Goal: Information Seeking & Learning: Find specific fact

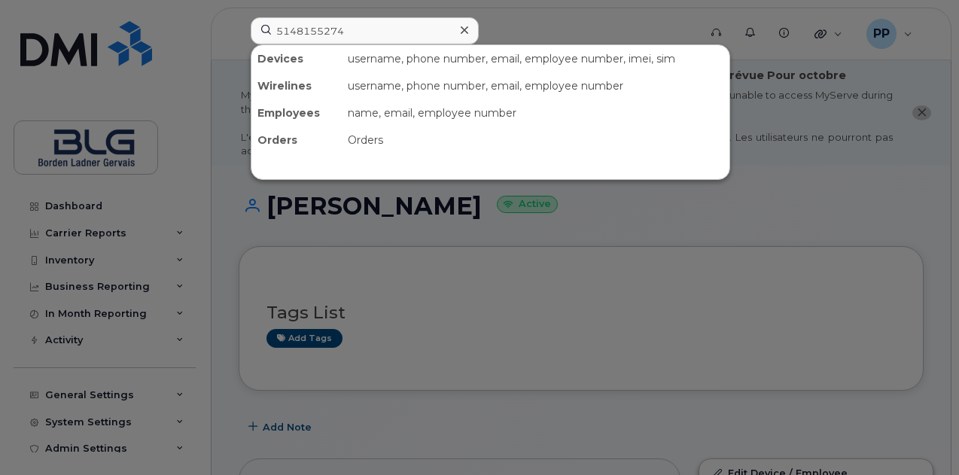
scroll to position [1488, 0]
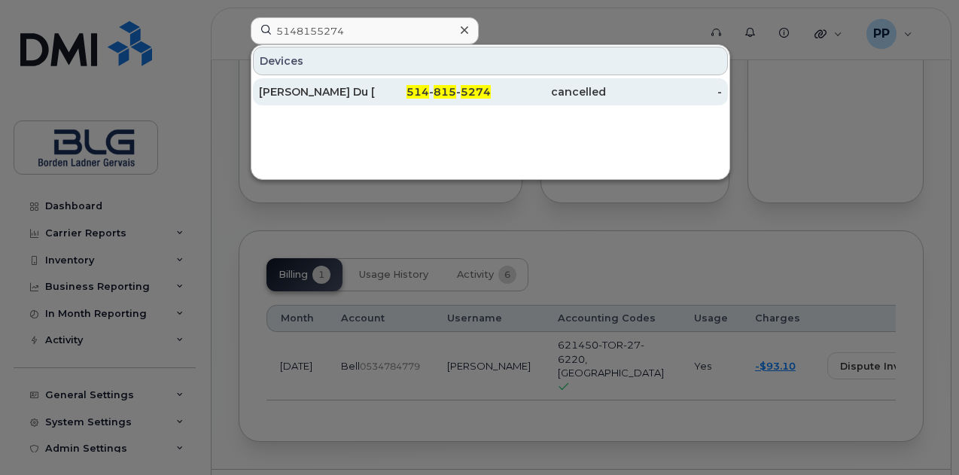
type input "5148155274"
click at [342, 91] on div "[PERSON_NAME] Du [PERSON_NAME]" at bounding box center [317, 91] width 116 height 15
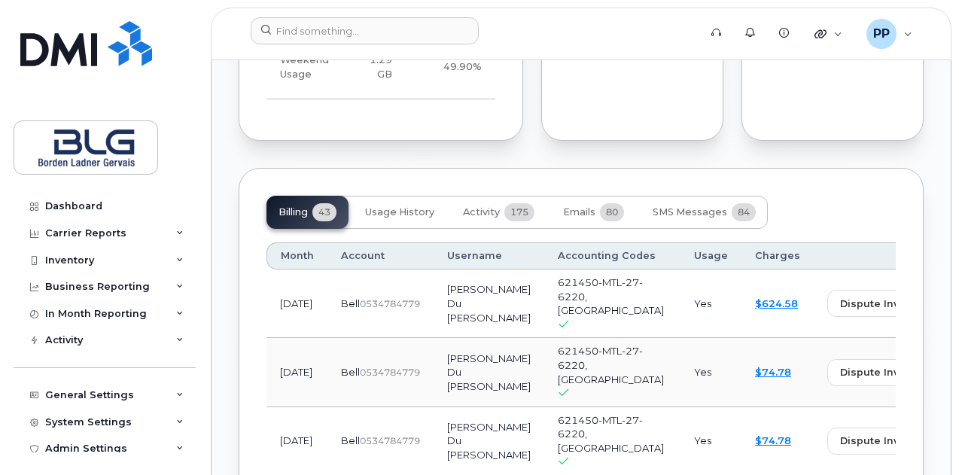
scroll to position [1852, 0]
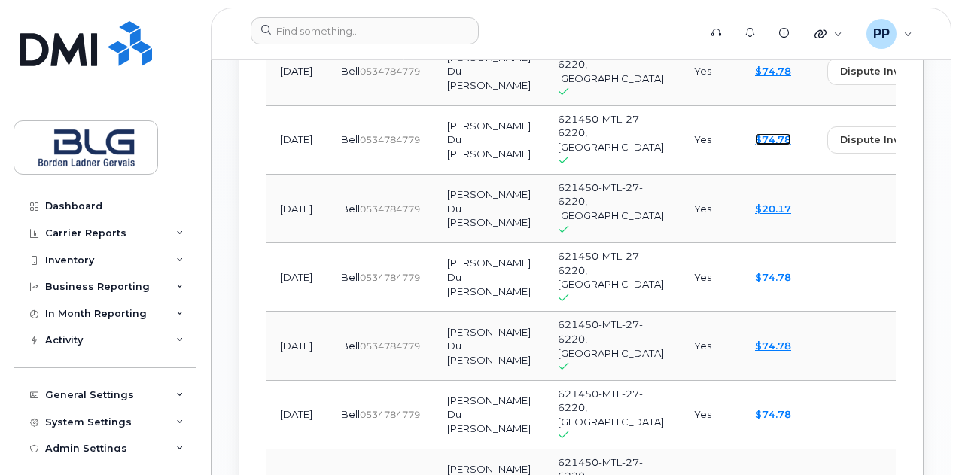
click at [755, 145] on link "$74.78" at bounding box center [773, 139] width 36 height 12
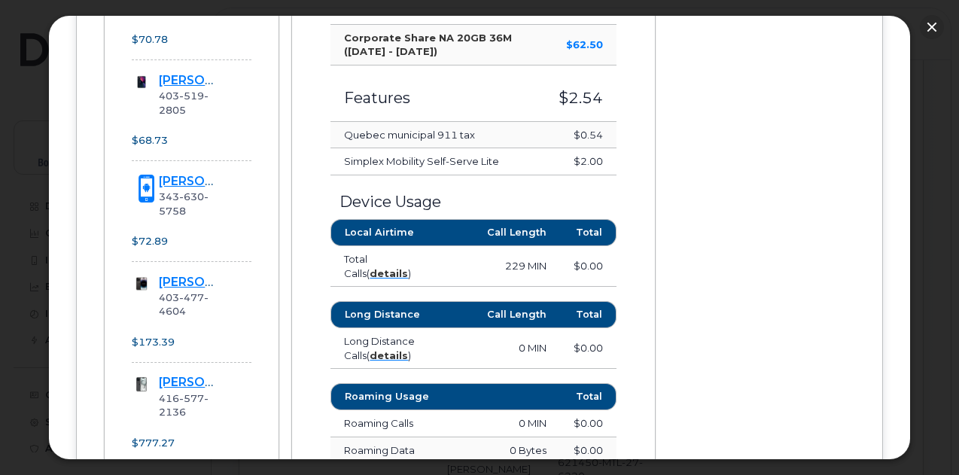
scroll to position [452, 0]
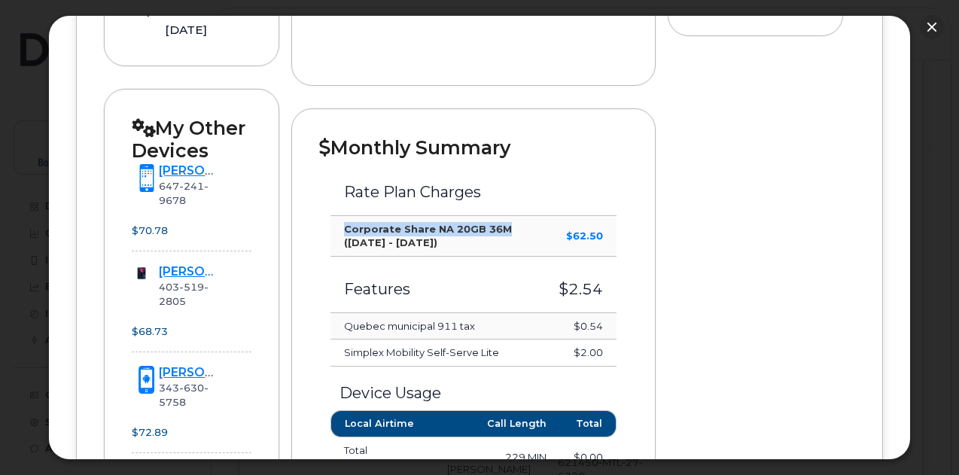
drag, startPoint x: 355, startPoint y: 220, endPoint x: 497, endPoint y: 222, distance: 141.5
click at [497, 222] on td "Corporate Share NA 20GB 36M ([DATE] - [DATE])" at bounding box center [437, 236] width 214 height 41
copy strong "Corporate Share NA 20GB 36M"
drag, startPoint x: 930, startPoint y: 26, endPoint x: 778, endPoint y: 36, distance: 152.4
click at [930, 26] on button "button" at bounding box center [932, 27] width 24 height 24
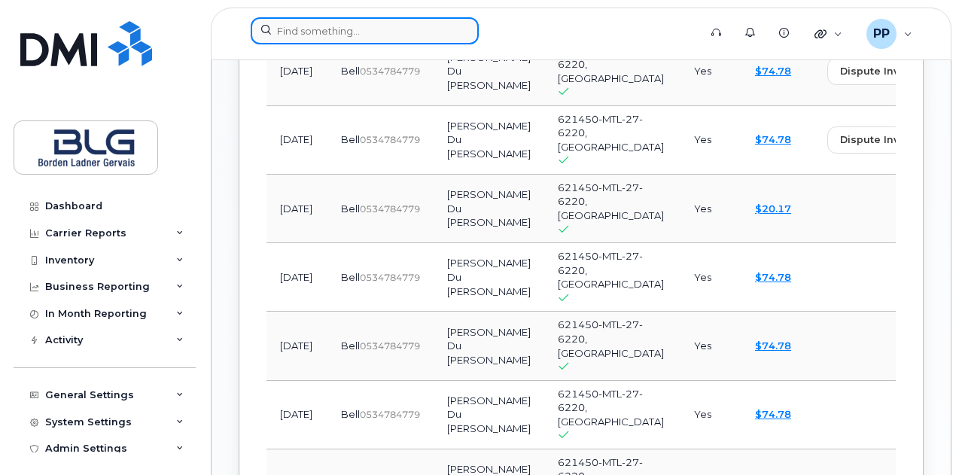
click at [384, 26] on input at bounding box center [365, 30] width 228 height 27
paste input "3436305758"
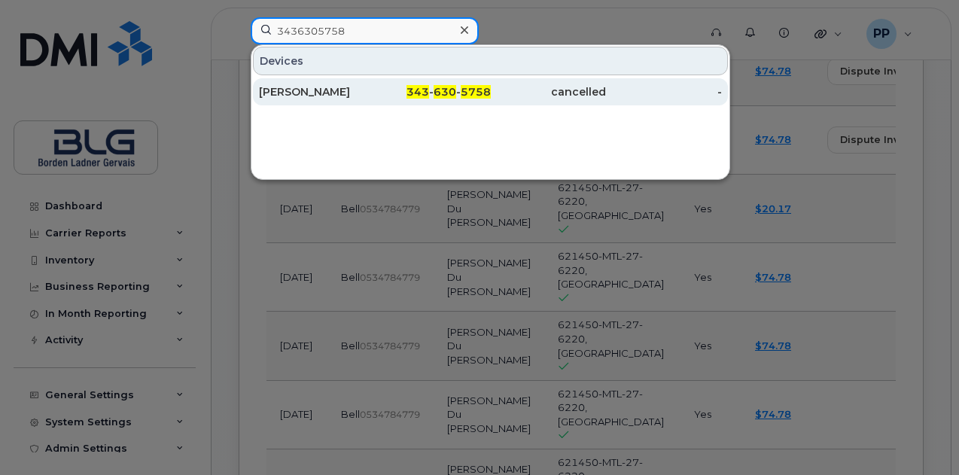
type input "3436305758"
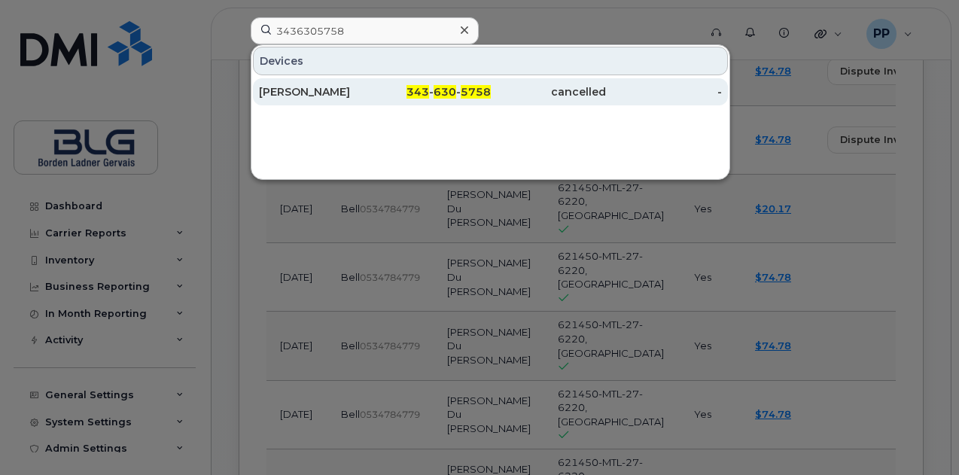
click at [366, 91] on div "[PERSON_NAME]" at bounding box center [317, 91] width 116 height 15
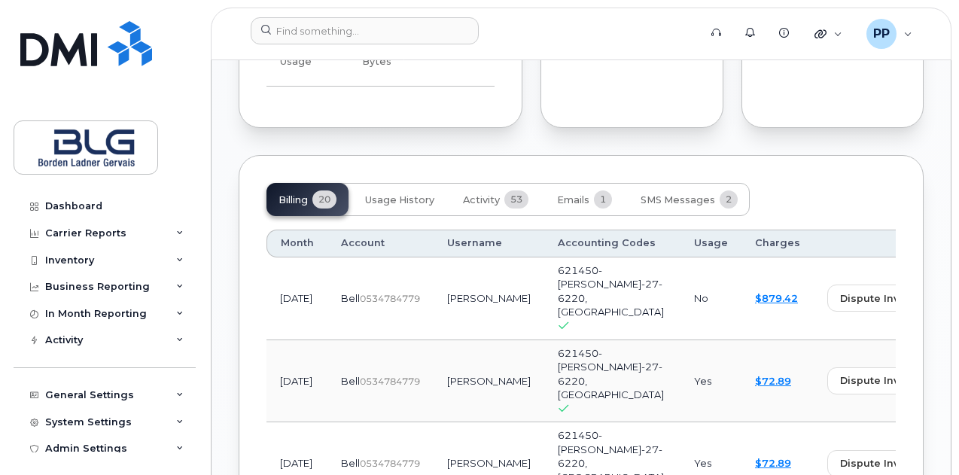
scroll to position [1656, 0]
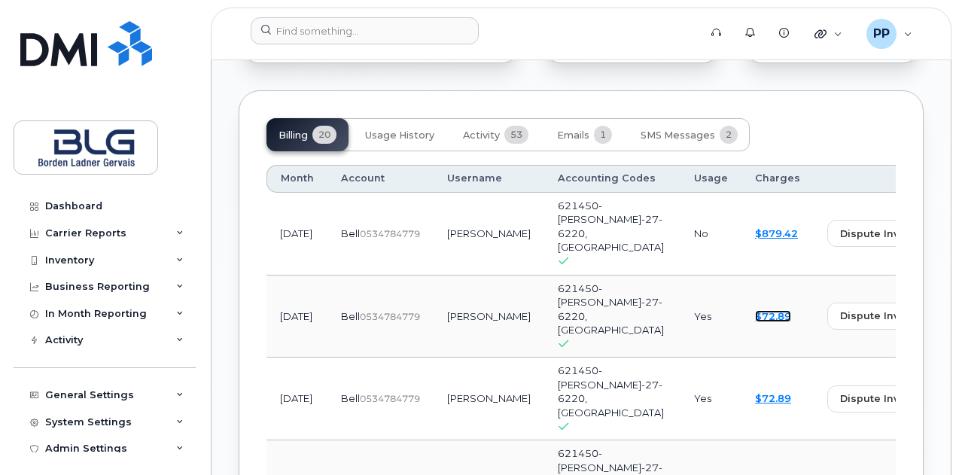
click at [755, 310] on link "$72.89" at bounding box center [773, 316] width 36 height 12
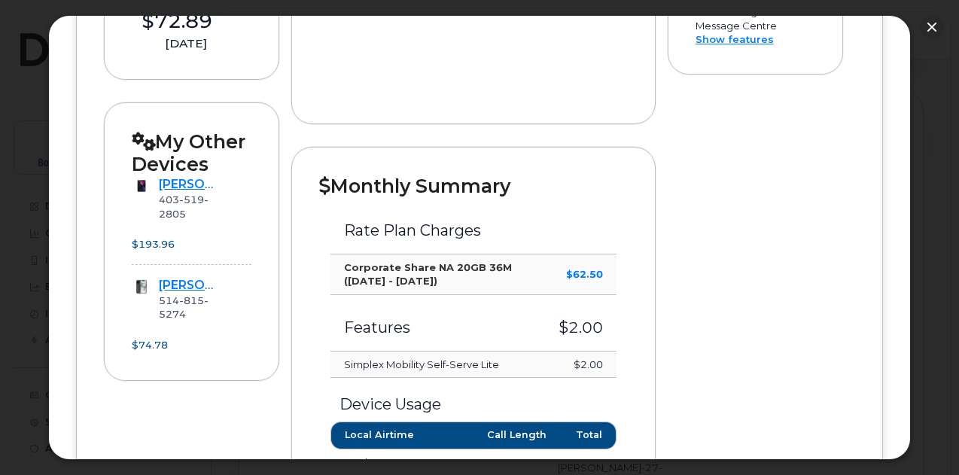
scroll to position [452, 0]
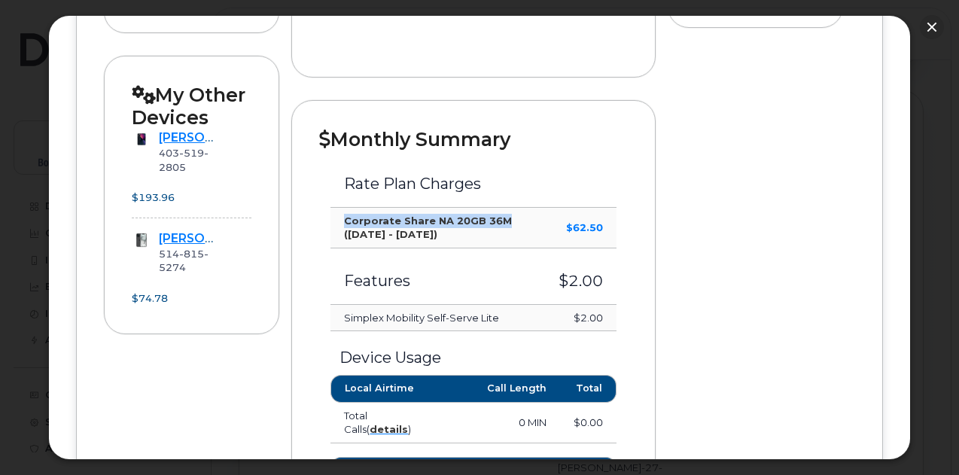
drag, startPoint x: 340, startPoint y: 215, endPoint x: 498, endPoint y: 220, distance: 158.1
click at [498, 220] on td "Corporate Share NA 20GB 36M (Aug 22 - Sep 21)" at bounding box center [437, 228] width 214 height 41
copy strong "Corporate Share NA 20GB 36M"
click at [936, 26] on button "button" at bounding box center [932, 27] width 24 height 24
